Goal: Transaction & Acquisition: Download file/media

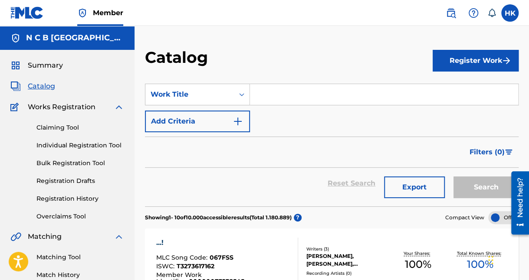
click at [415, 146] on div "Filters ( 0 )" at bounding box center [332, 152] width 374 height 31
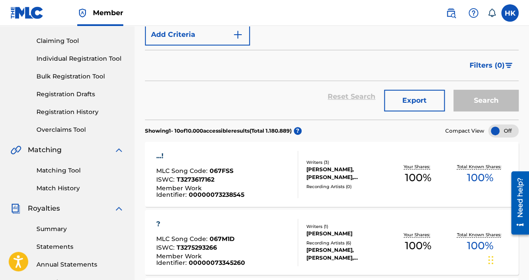
click at [61, 228] on link "Summary" at bounding box center [80, 229] width 88 height 9
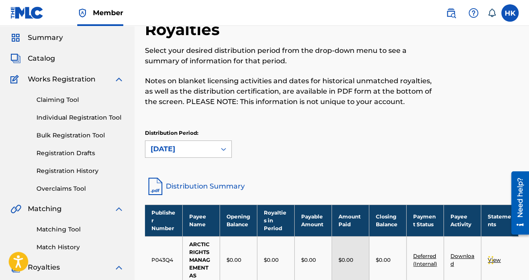
click at [224, 158] on div "[DATE]" at bounding box center [188, 149] width 87 height 17
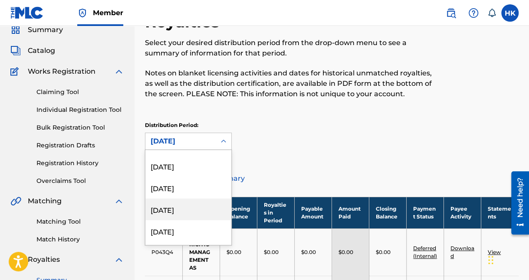
scroll to position [87, 0]
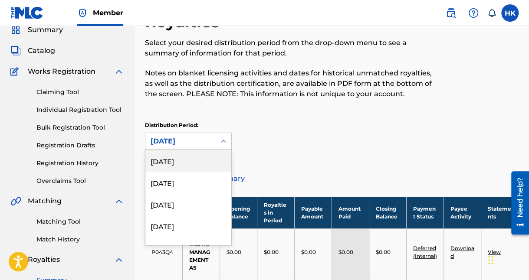
click at [181, 160] on div "[DATE]" at bounding box center [188, 161] width 86 height 22
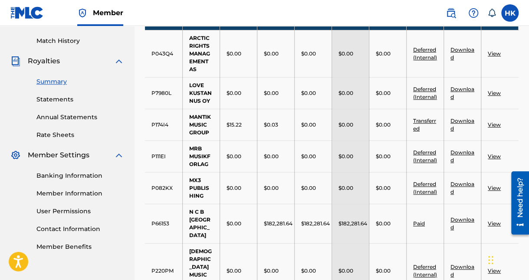
scroll to position [253, 0]
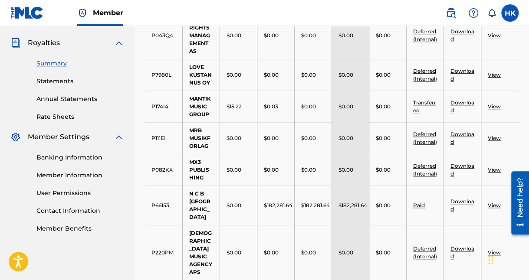
click at [493, 202] on link "View" at bounding box center [494, 205] width 13 height 7
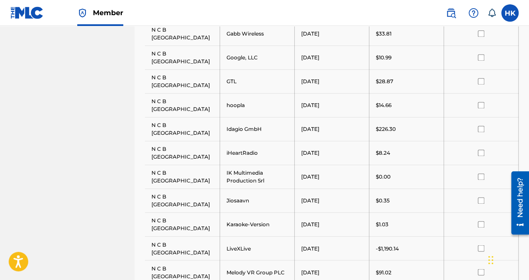
scroll to position [564, 0]
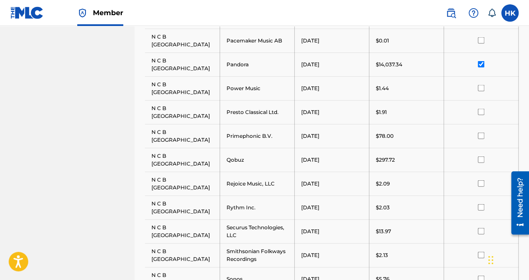
scroll to position [879, 0]
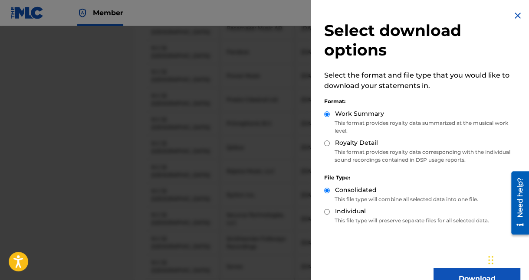
click at [328, 143] on input "Royalty Detail" at bounding box center [327, 144] width 6 height 6
radio input "true"
click at [461, 272] on button "Download" at bounding box center [477, 279] width 87 height 22
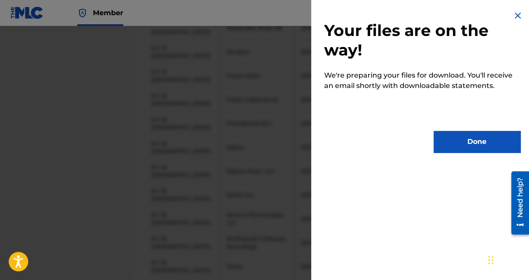
click at [461, 139] on button "Done" at bounding box center [477, 142] width 87 height 22
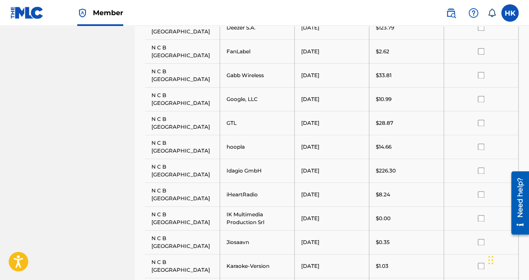
scroll to position [575, 0]
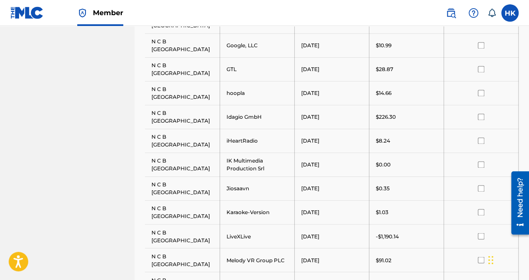
click at [482, 233] on input "checkbox" at bounding box center [481, 236] width 7 height 7
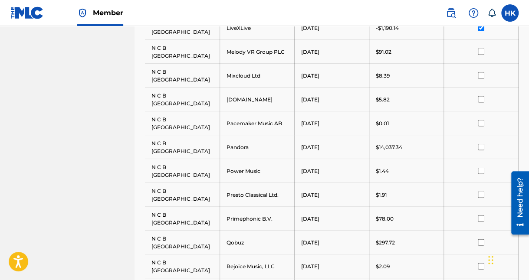
scroll to position [835, 0]
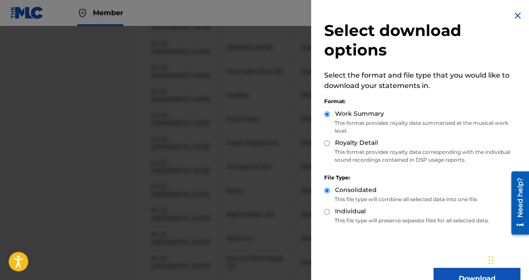
click at [326, 142] on input "Royalty Detail" at bounding box center [327, 144] width 6 height 6
radio input "true"
click at [447, 269] on button "Download" at bounding box center [477, 279] width 87 height 22
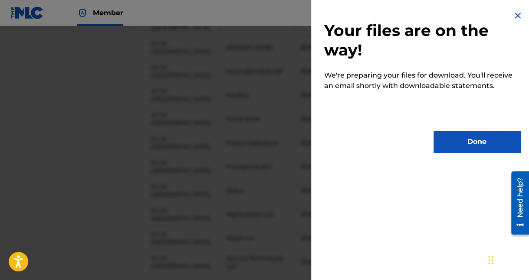
click at [487, 134] on button "Done" at bounding box center [477, 142] width 87 height 22
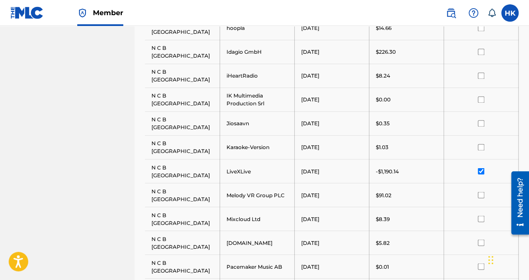
scroll to position [531, 0]
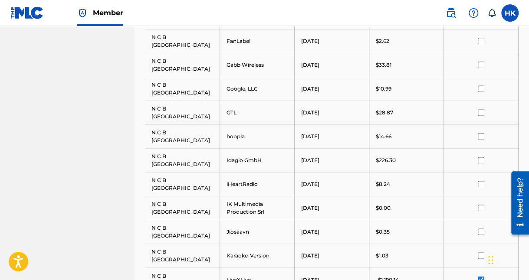
click at [481, 277] on input "checkbox" at bounding box center [481, 280] width 7 height 7
click at [481, 157] on input "checkbox" at bounding box center [481, 160] width 7 height 7
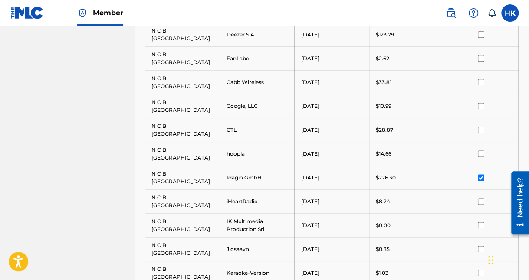
scroll to position [488, 0]
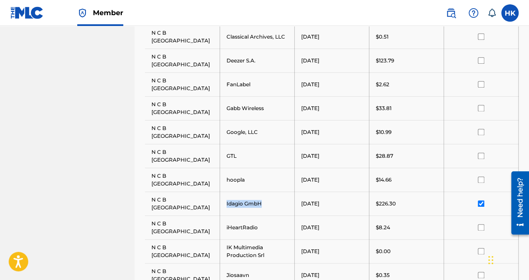
drag, startPoint x: 264, startPoint y: 79, endPoint x: 227, endPoint y: 81, distance: 36.9
click at [227, 192] on td "Idagio GmbH" at bounding box center [257, 204] width 75 height 24
copy td "Idagio GmbH"
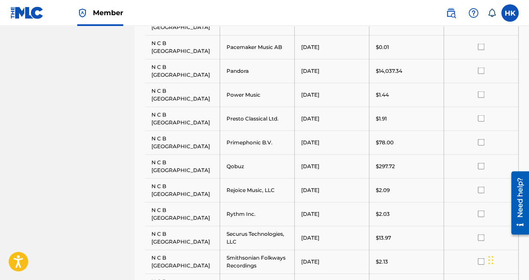
scroll to position [879, 0]
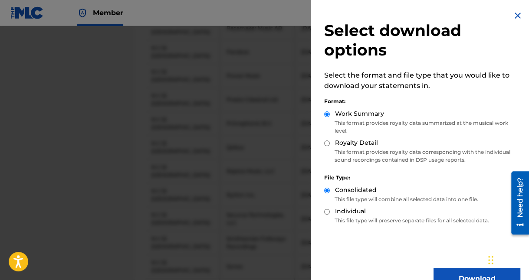
click at [329, 142] on input "Royalty Detail" at bounding box center [327, 144] width 6 height 6
radio input "true"
click at [450, 273] on button "Download" at bounding box center [477, 279] width 87 height 22
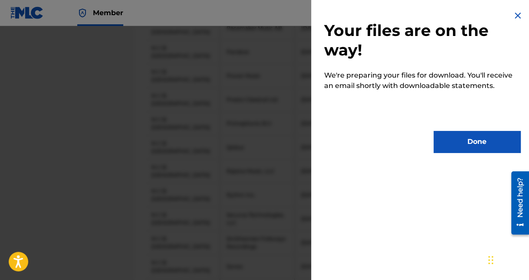
drag, startPoint x: 470, startPoint y: 144, endPoint x: 470, endPoint y: 139, distance: 5.2
click at [470, 142] on button "Done" at bounding box center [477, 142] width 87 height 22
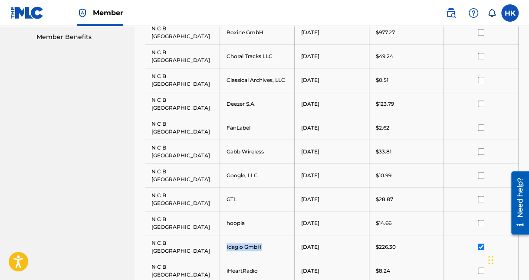
scroll to position [227, 0]
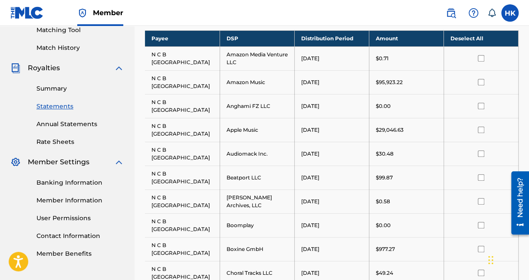
click at [45, 89] on link "Summary" at bounding box center [80, 88] width 88 height 9
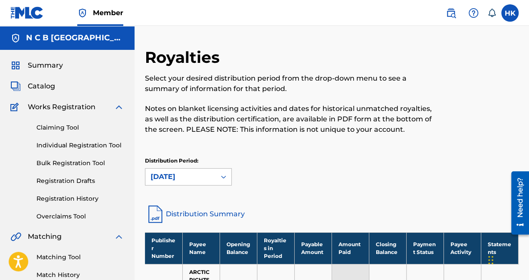
click at [224, 174] on div "[DATE]" at bounding box center [188, 176] width 87 height 17
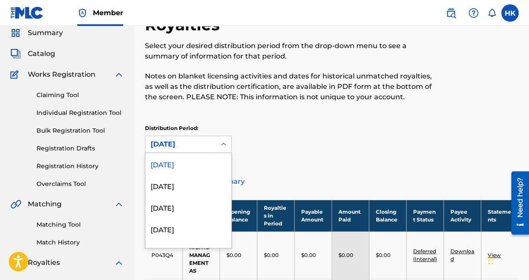
scroll to position [36, 0]
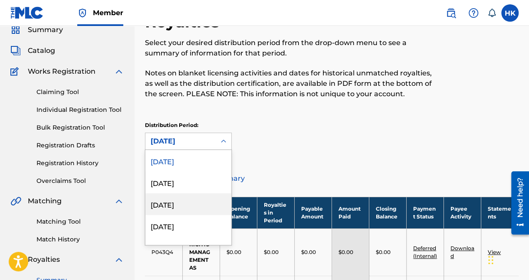
click at [193, 202] on div "[DATE]" at bounding box center [188, 205] width 86 height 22
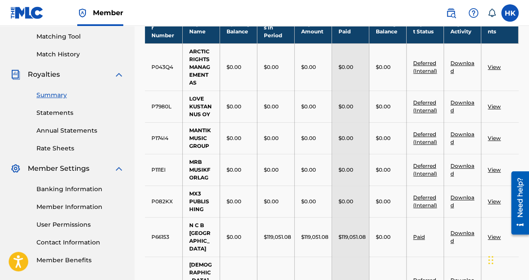
scroll to position [253, 0]
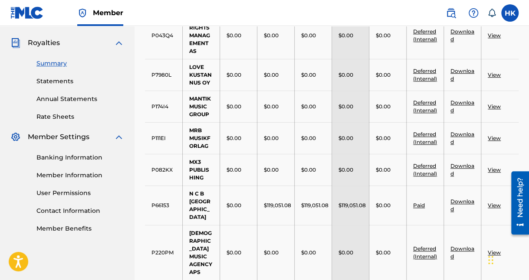
click at [493, 202] on link "View" at bounding box center [494, 205] width 13 height 7
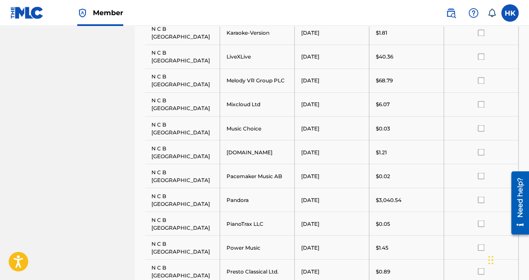
scroll to position [695, 0]
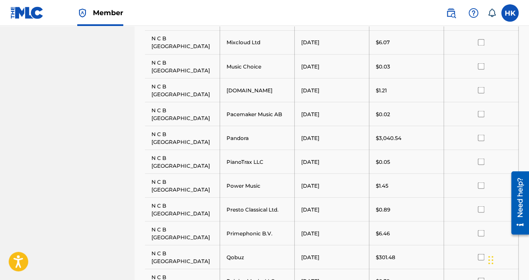
scroll to position [825, 0]
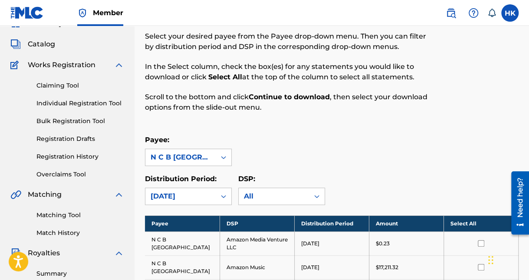
scroll to position [0, 0]
